Goal: Subscribe to service/newsletter

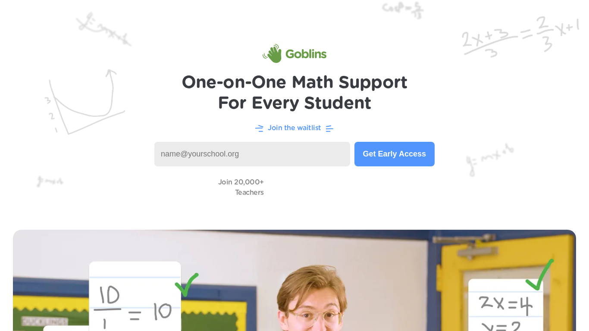
click at [168, 140] on img at bounding box center [294, 108] width 589 height 217
click at [213, 154] on input at bounding box center [252, 154] width 196 height 25
click at [234, 157] on input at bounding box center [252, 154] width 196 height 25
click at [242, 159] on input at bounding box center [252, 154] width 196 height 25
click at [382, 162] on button "Get Early Access" at bounding box center [395, 154] width 80 height 25
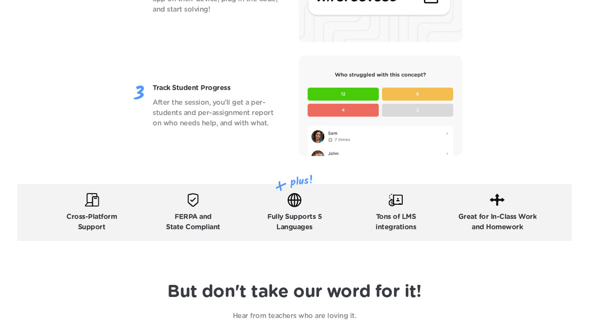
scroll to position [1241, 0]
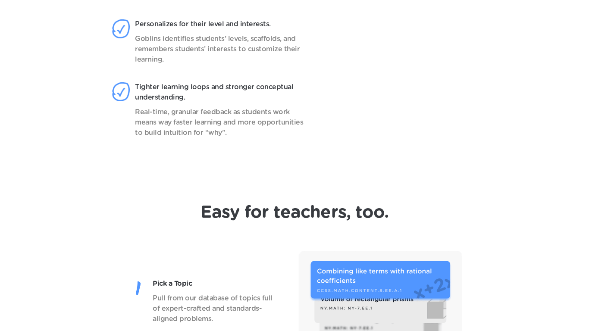
click at [396, 182] on header "Finally, AI that works for math students, designed by a math teacher. New AI ad…" at bounding box center [294, 6] width 589 height 357
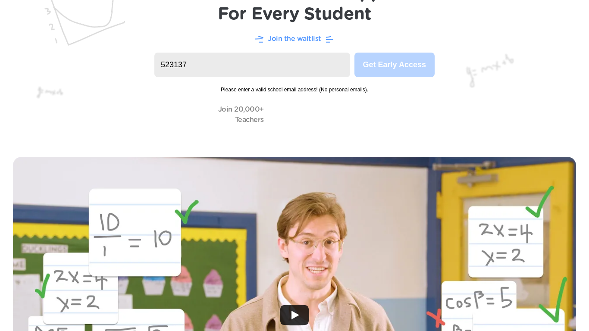
scroll to position [0, 0]
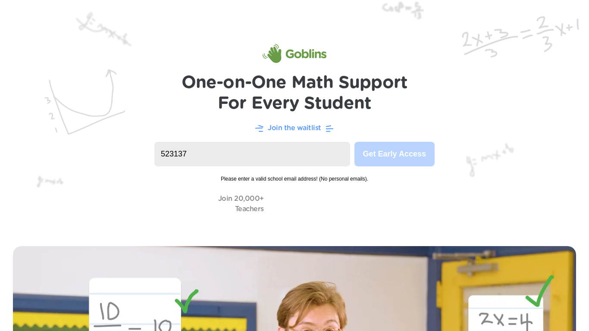
click at [342, 151] on input "523137" at bounding box center [252, 154] width 196 height 25
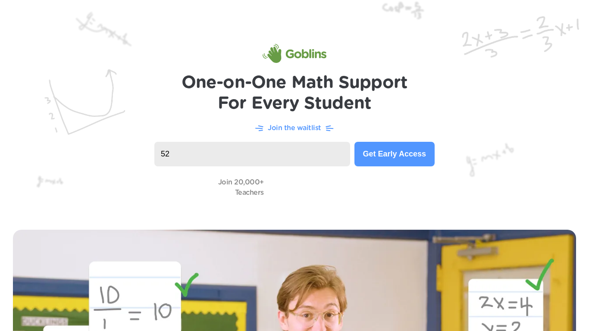
type input "5"
type input "523-137"
click at [425, 151] on button "Get Early Access" at bounding box center [395, 154] width 80 height 25
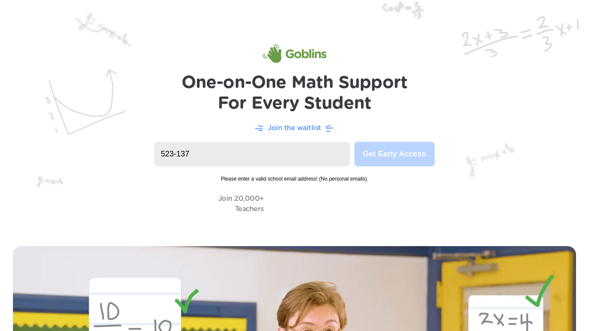
click at [316, 133] on img at bounding box center [294, 116] width 589 height 233
click at [311, 130] on p "Join the waitlist" at bounding box center [294, 128] width 53 height 10
